Goal: Information Seeking & Learning: Learn about a topic

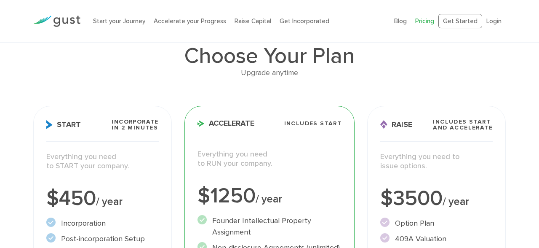
scroll to position [54, 0]
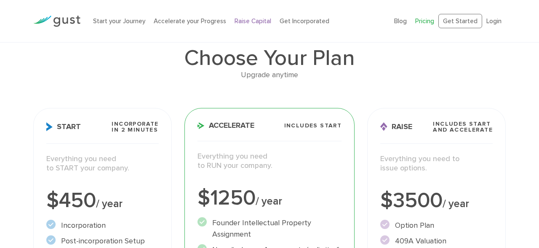
click at [256, 23] on link "Raise Capital" at bounding box center [253, 21] width 37 height 8
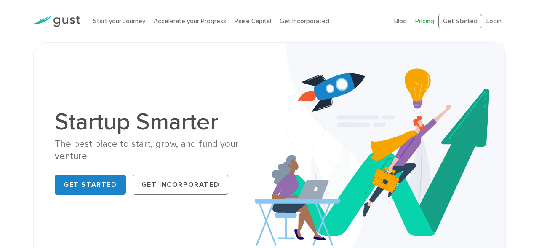
click at [428, 24] on link "Pricing" at bounding box center [424, 21] width 19 height 8
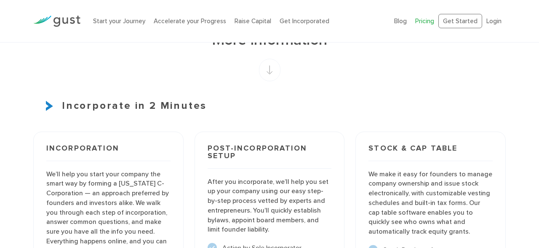
scroll to position [537, 0]
